Goal: Navigation & Orientation: Find specific page/section

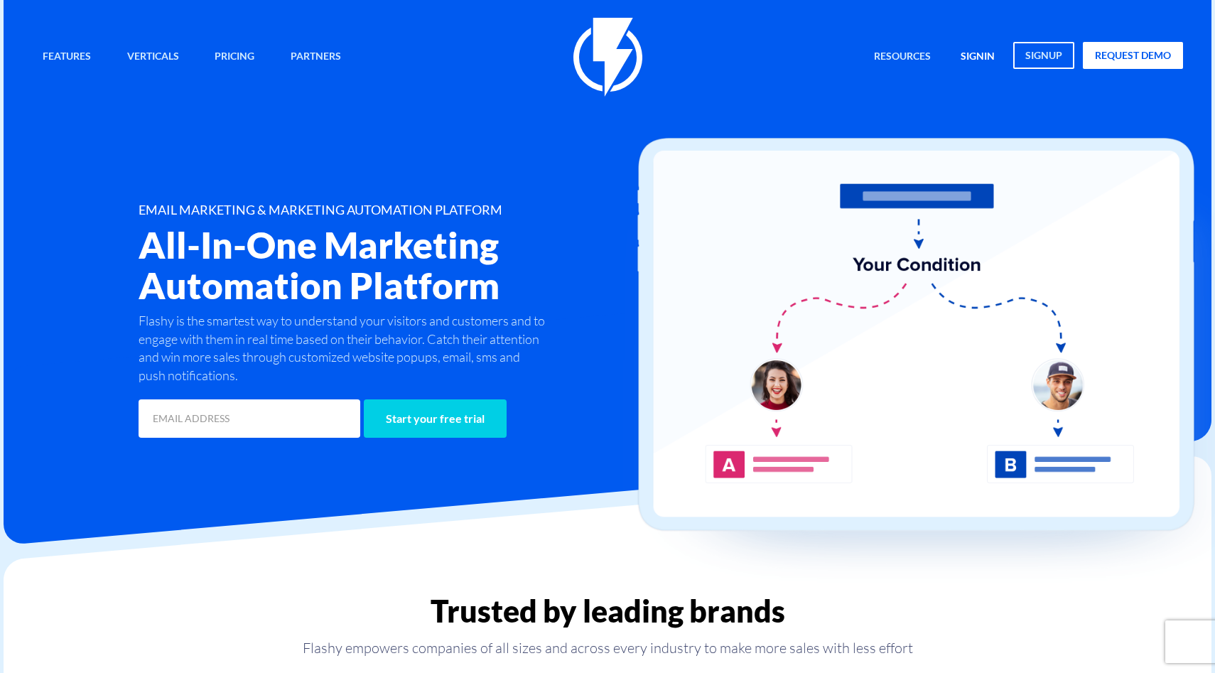
click at [974, 58] on link "signin" at bounding box center [977, 57] width 55 height 31
click at [972, 55] on link "signin" at bounding box center [977, 57] width 55 height 31
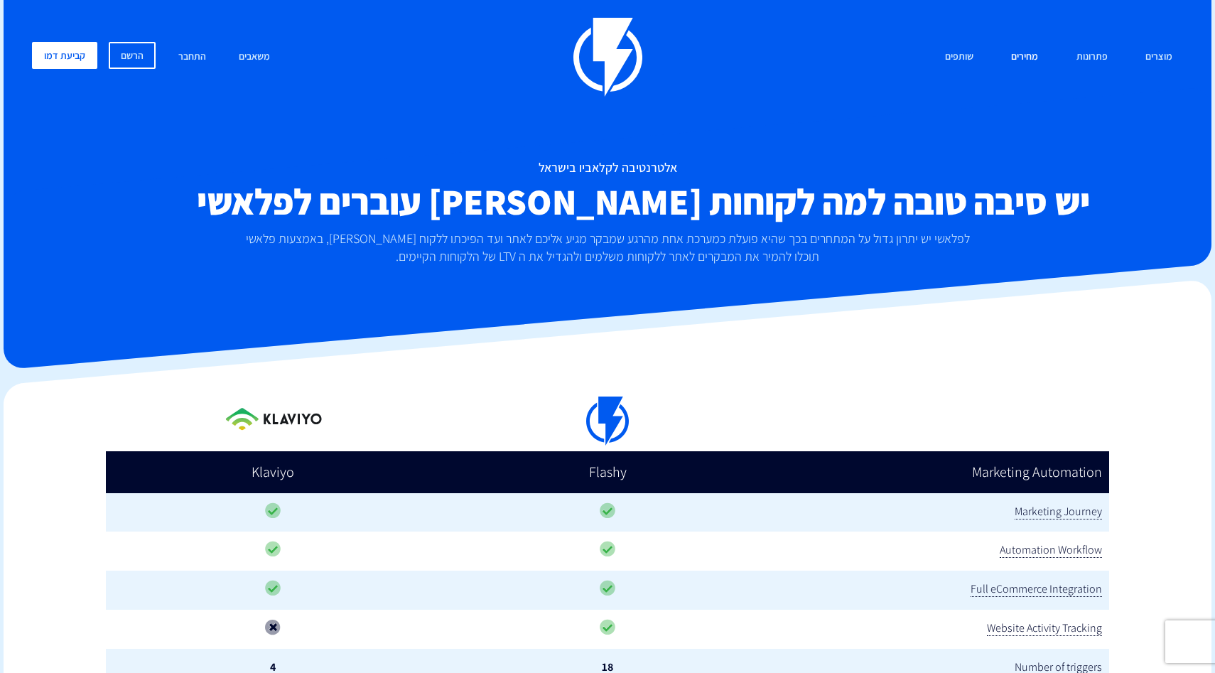
click at [1021, 53] on link "מחירים" at bounding box center [1025, 57] width 48 height 31
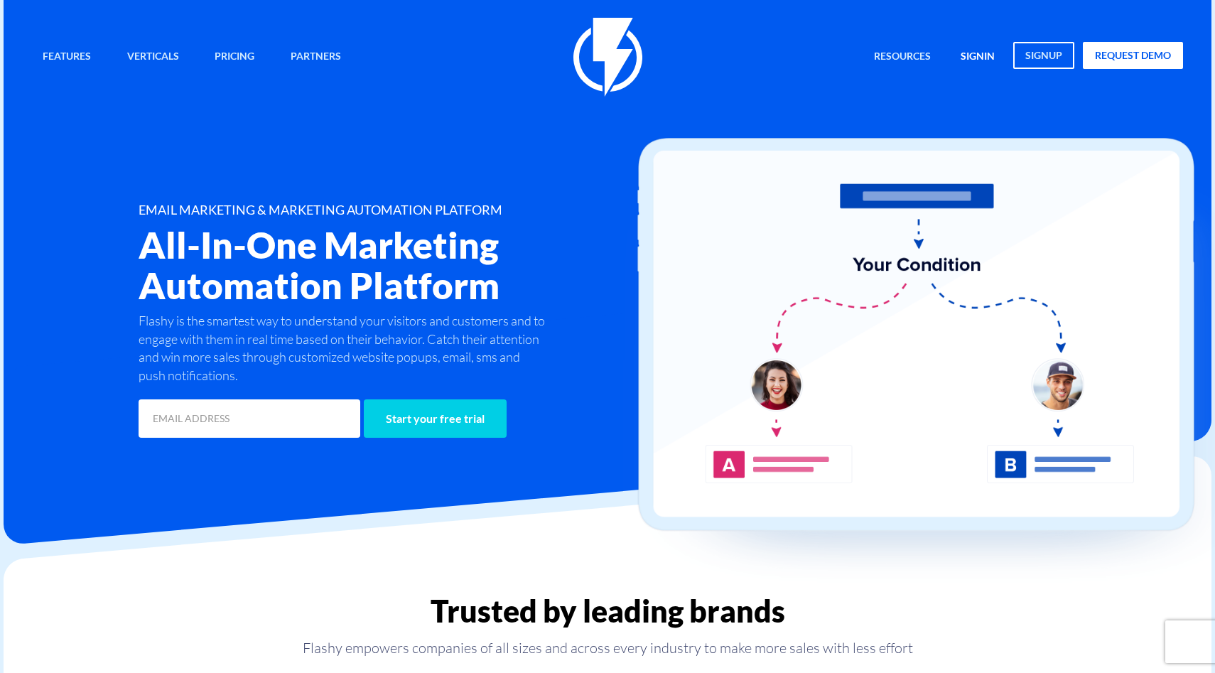
click at [961, 63] on link "signin" at bounding box center [977, 57] width 55 height 31
